Goal: Task Accomplishment & Management: Use online tool/utility

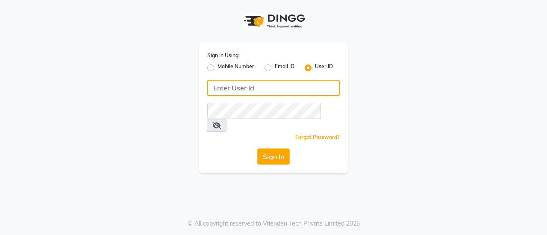
drag, startPoint x: 0, startPoint y: 0, endPoint x: 254, endPoint y: 89, distance: 269.0
click at [254, 89] on input "Username" at bounding box center [273, 88] width 132 height 16
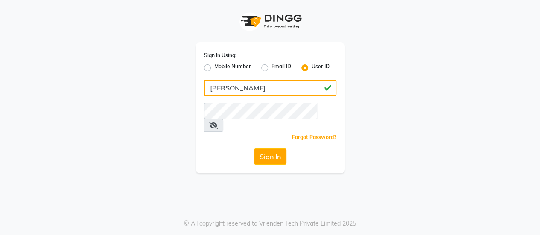
type input "[PERSON_NAME]"
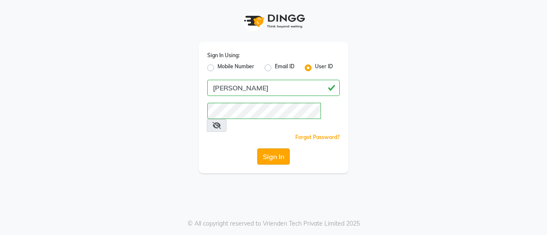
click at [274, 149] on button "Sign In" at bounding box center [273, 157] width 32 height 16
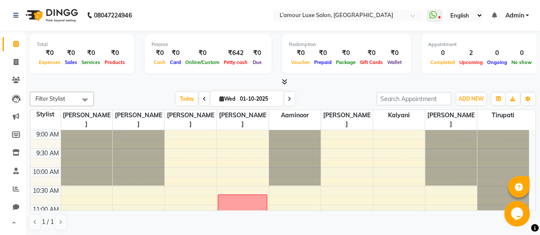
click at [281, 81] on span at bounding box center [282, 82] width 9 height 9
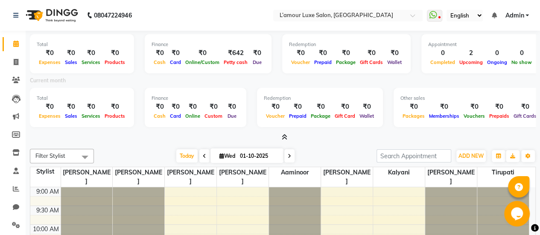
click at [286, 138] on icon at bounding box center [285, 137] width 6 height 6
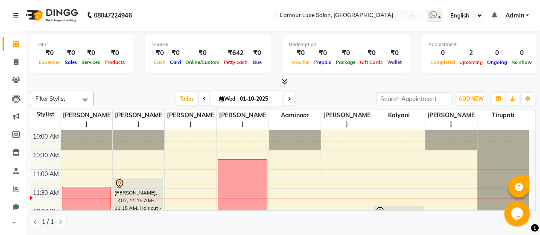
scroll to position [36, 0]
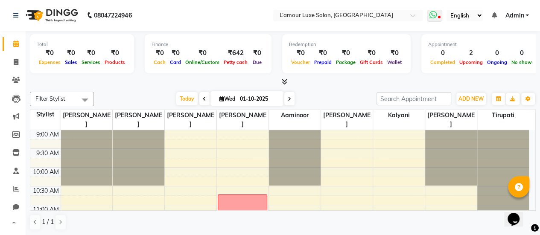
click at [435, 18] on icon at bounding box center [433, 15] width 8 height 9
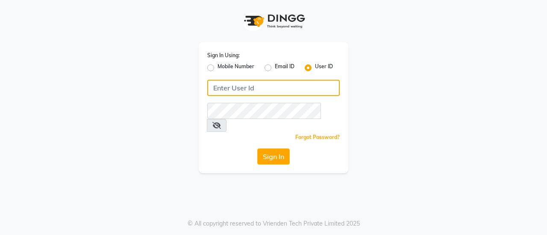
click at [242, 95] on input "Username" at bounding box center [273, 88] width 132 height 16
type input "[PERSON_NAME]"
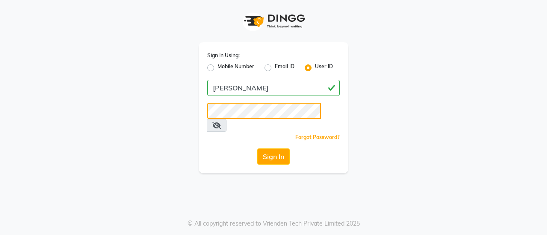
click at [257, 149] on button "Sign In" at bounding box center [273, 157] width 32 height 16
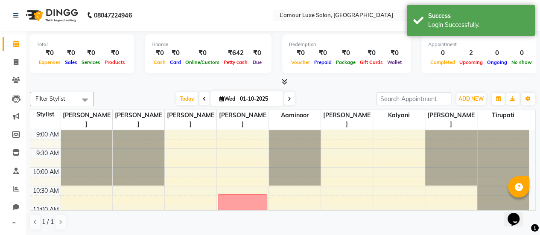
click at [336, 91] on div "Filter Stylist Select All [PERSON_NAME] [PERSON_NAME] [PERSON_NAME] Aaminoor [P…" at bounding box center [283, 161] width 506 height 146
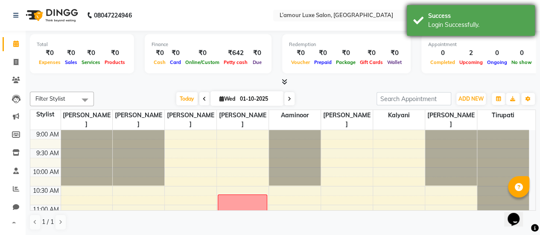
click at [489, 15] on div "Success" at bounding box center [478, 16] width 100 height 9
